Goal: Task Accomplishment & Management: Complete application form

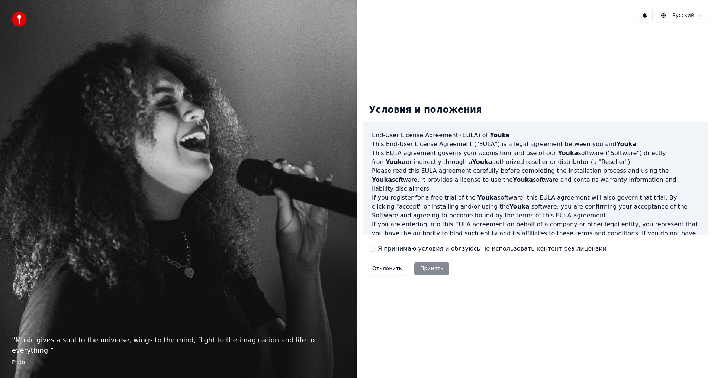
click at [409, 248] on label "Я принимаю условия и обязуюсь не использовать контент без лицензии" at bounding box center [492, 248] width 229 height 9
click at [375, 248] on button "Я принимаю условия и обязуюсь не использовать контент без лицензии" at bounding box center [372, 249] width 6 height 6
click at [422, 267] on button "Принять" at bounding box center [431, 268] width 35 height 13
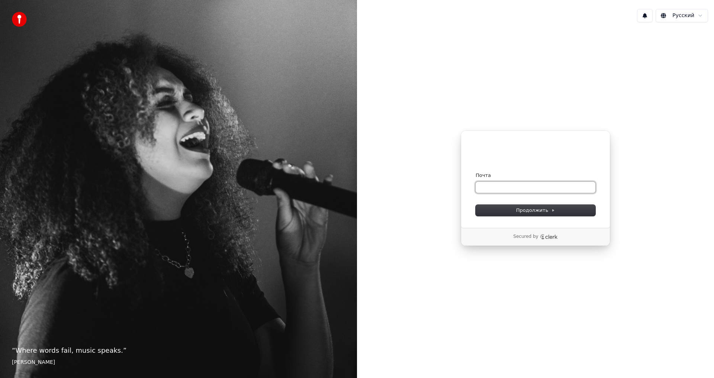
click at [536, 187] on input "Почта" at bounding box center [536, 187] width 120 height 11
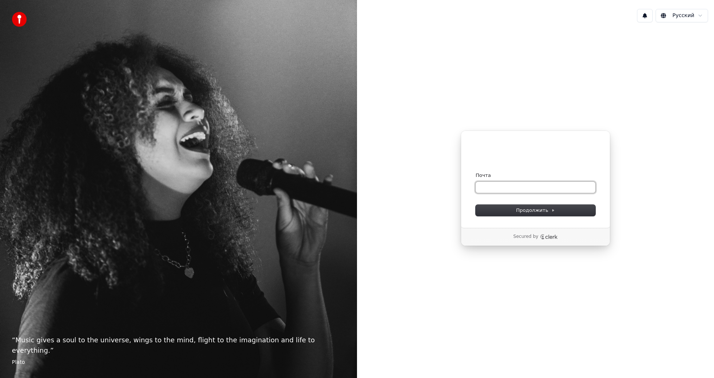
click at [482, 188] on input "Почта" at bounding box center [536, 187] width 120 height 11
type input "**********"
